Goal: Task Accomplishment & Management: Manage account settings

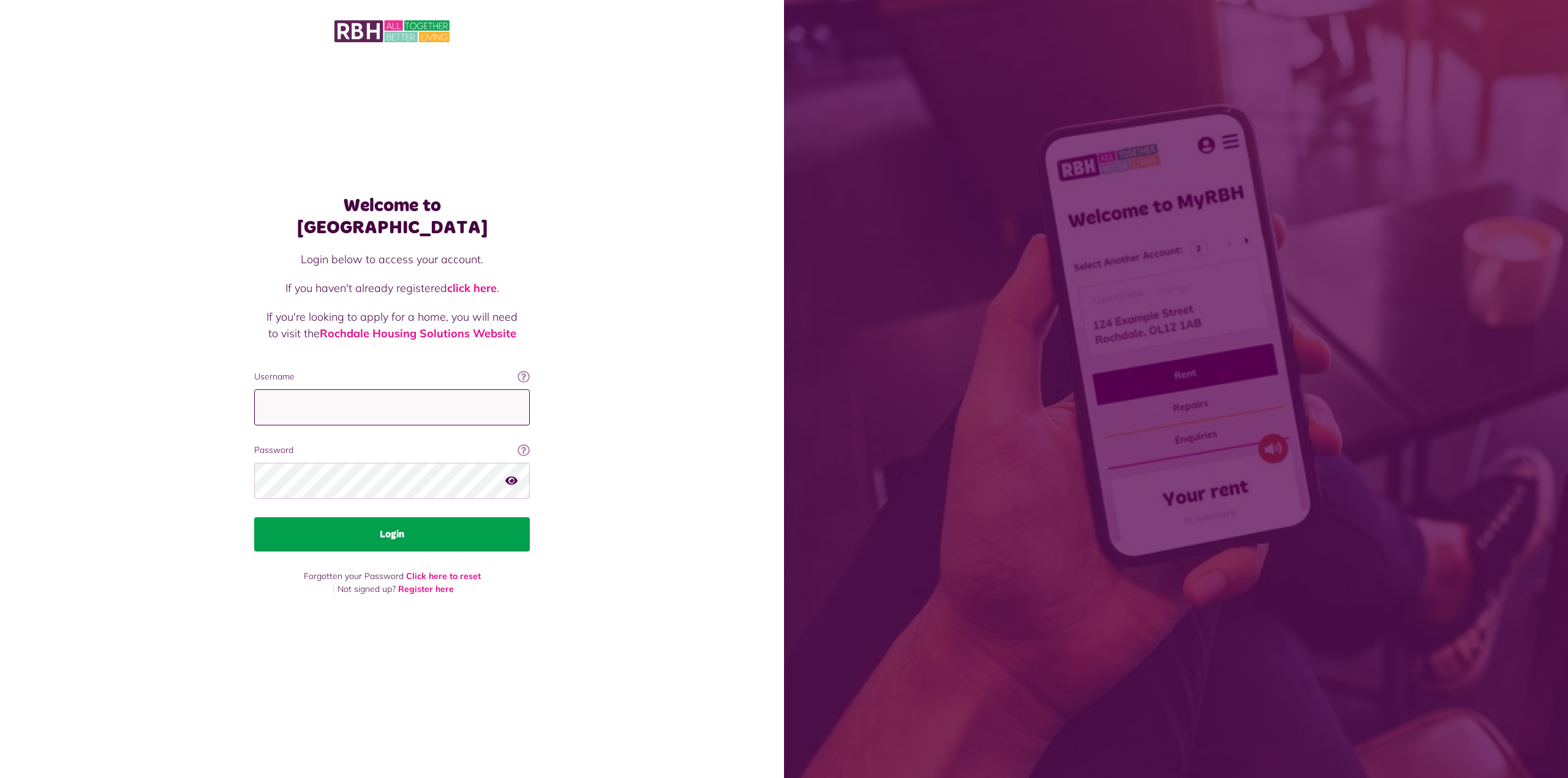
type input "**********"
click at [440, 537] on button "Login" at bounding box center [392, 534] width 275 height 34
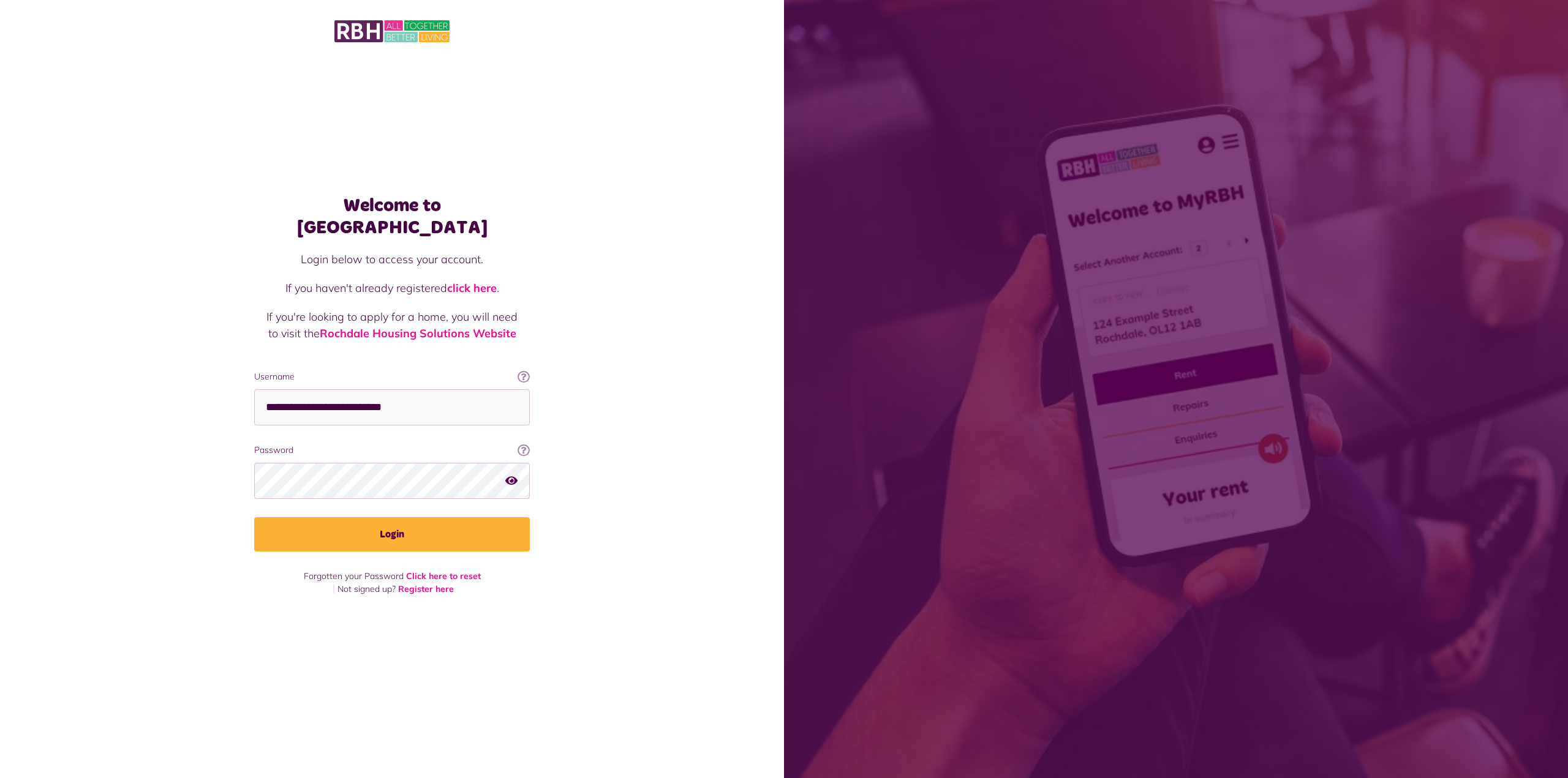
click at [513, 475] on button "button" at bounding box center [511, 481] width 12 height 16
click at [512, 475] on icon "button" at bounding box center [512, 481] width 14 height 11
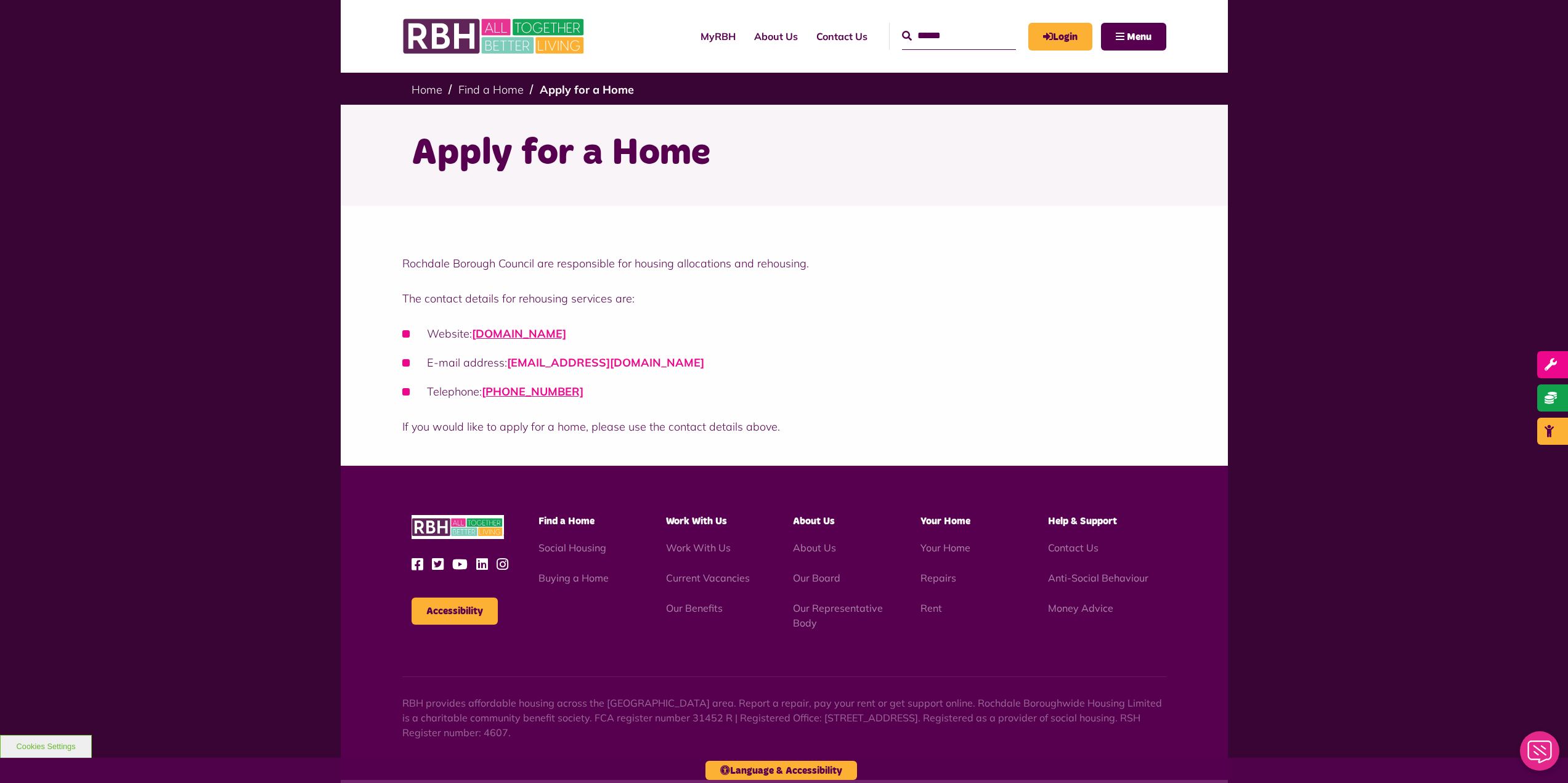
click at [652, 365] on link "housingsolutions@rochdale.gov.uk" at bounding box center [606, 362] width 198 height 14
drag, startPoint x: 653, startPoint y: 363, endPoint x: 507, endPoint y: 356, distance: 146.2
click at [507, 356] on li "E-mail address: housingsolutions@rochdale.gov.uk" at bounding box center [784, 362] width 764 height 16
copy link "housingsolutions@rochdale.gov.uk"
click at [252, 402] on div "Rochdale Borough Council are responsible for housing allocations and rehousing.…" at bounding box center [784, 335] width 1568 height 260
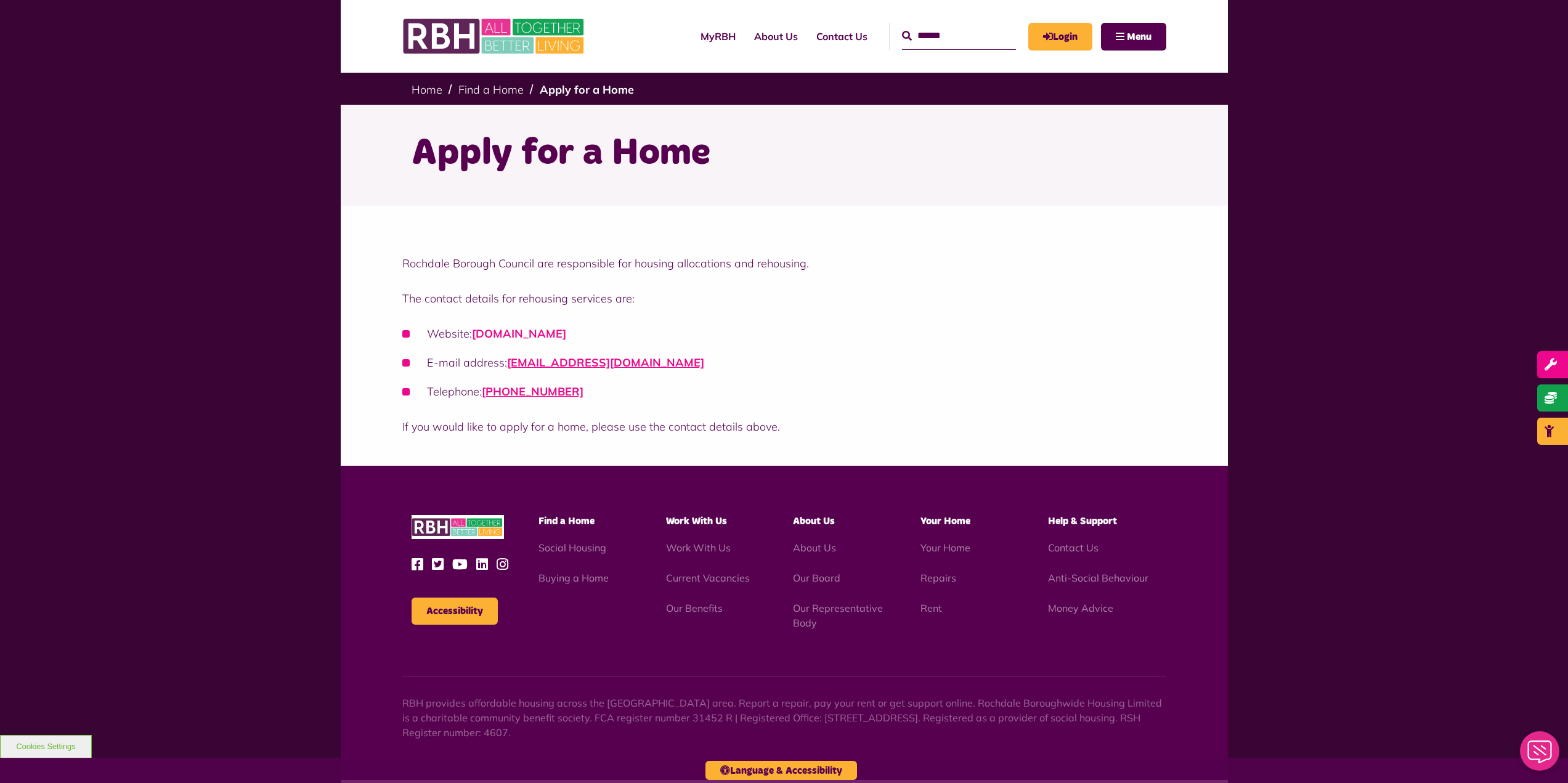
click at [566, 336] on link "rochdalehousingsolutions.co.uk" at bounding box center [519, 333] width 94 height 14
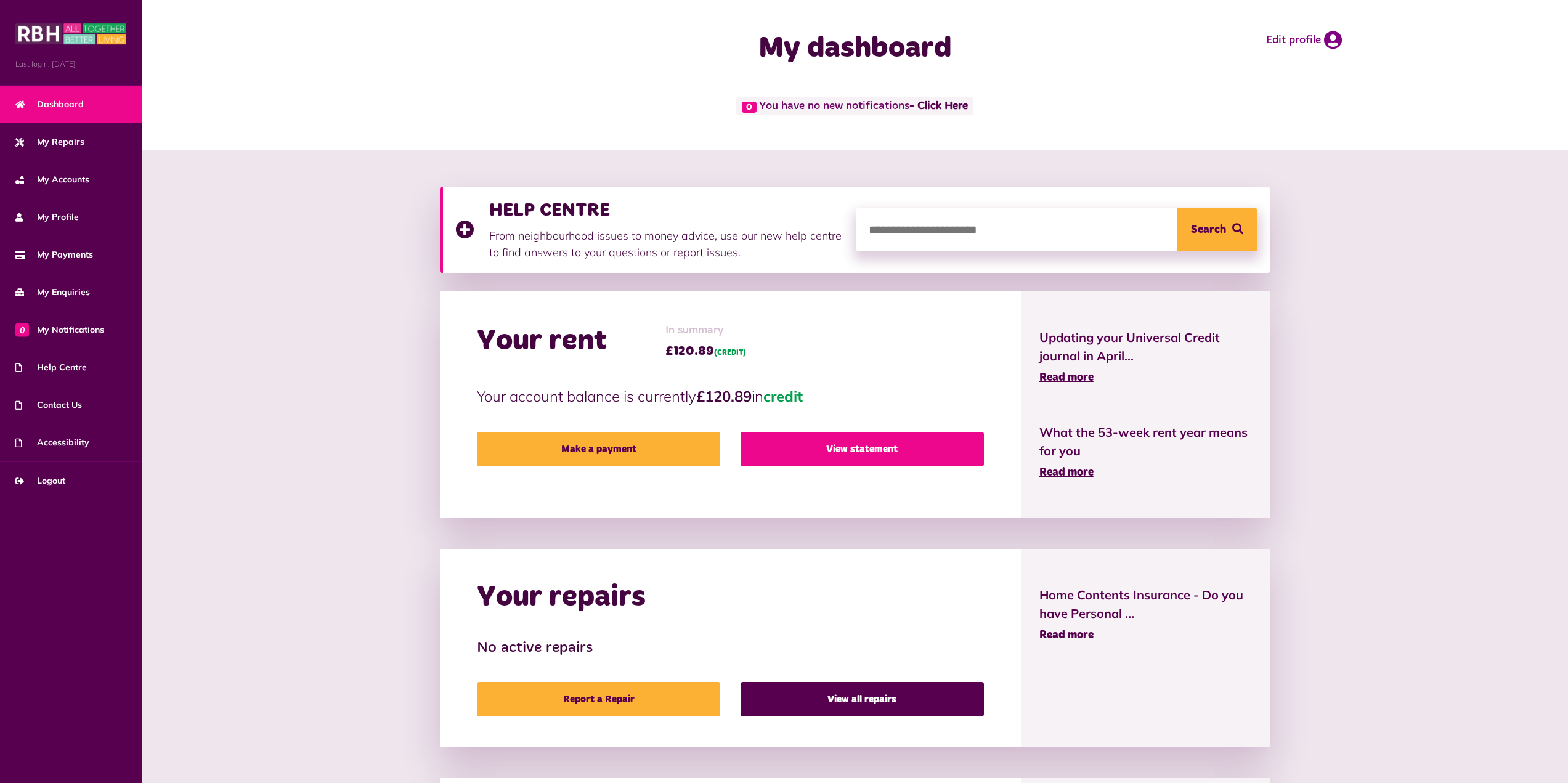
click at [853, 452] on link "View statement" at bounding box center [861, 449] width 243 height 34
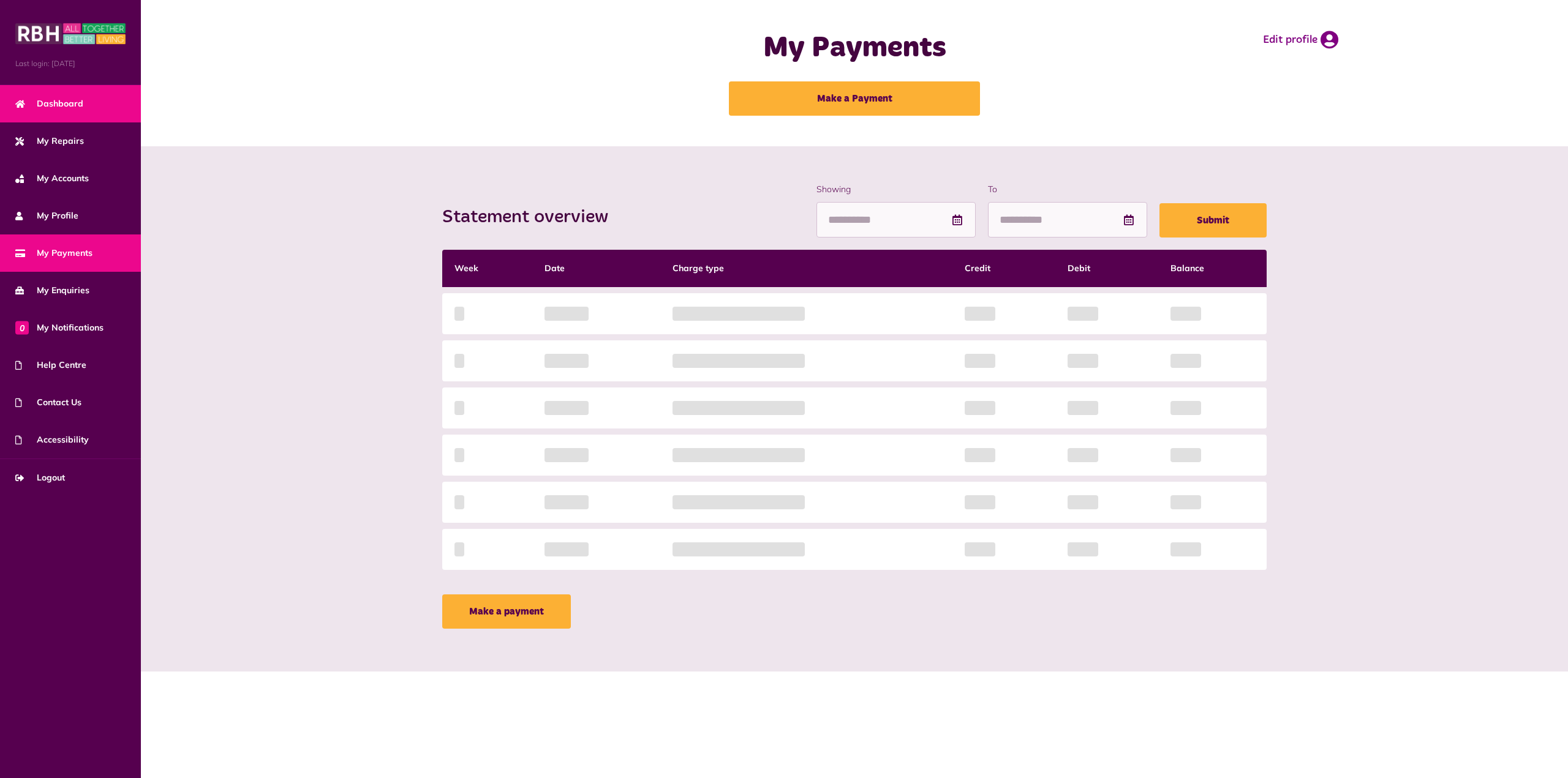
click at [54, 108] on span "Dashboard" at bounding box center [49, 104] width 68 height 13
